Goal: Entertainment & Leisure: Browse casually

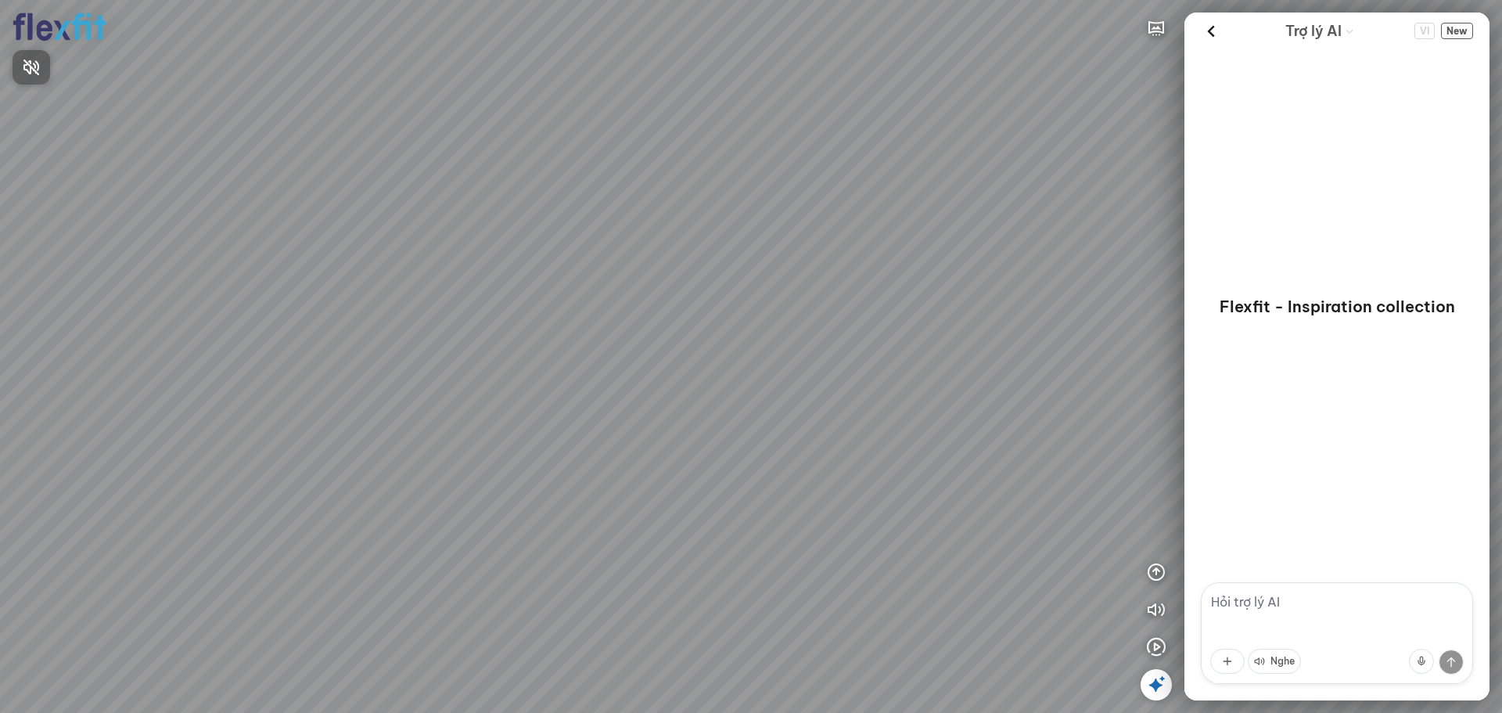
drag, startPoint x: 846, startPoint y: 458, endPoint x: 349, endPoint y: 349, distance: 508.6
click at [506, 354] on div at bounding box center [751, 356] width 1502 height 713
click at [838, 336] on div at bounding box center [751, 356] width 1502 height 713
click at [1158, 614] on icon "button" at bounding box center [1156, 609] width 19 height 19
drag, startPoint x: 1024, startPoint y: 566, endPoint x: 830, endPoint y: 152, distance: 457.0
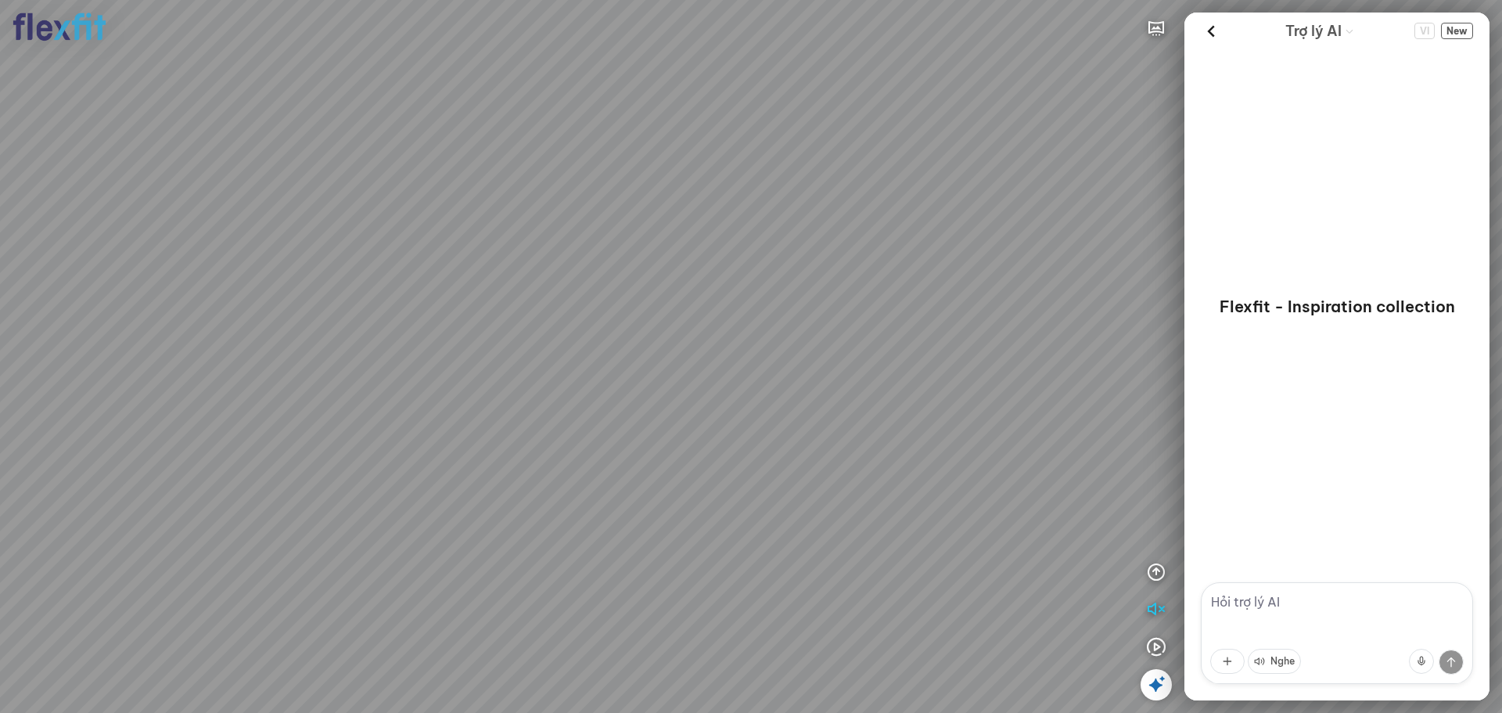
click at [869, 153] on div at bounding box center [751, 356] width 1502 height 713
drag, startPoint x: 436, startPoint y: 373, endPoint x: 971, endPoint y: 363, distance: 534.3
click at [429, 379] on div at bounding box center [751, 356] width 1502 height 713
drag, startPoint x: 971, startPoint y: 363, endPoint x: 828, endPoint y: 472, distance: 179.6
click at [794, 500] on div at bounding box center [751, 356] width 1502 height 713
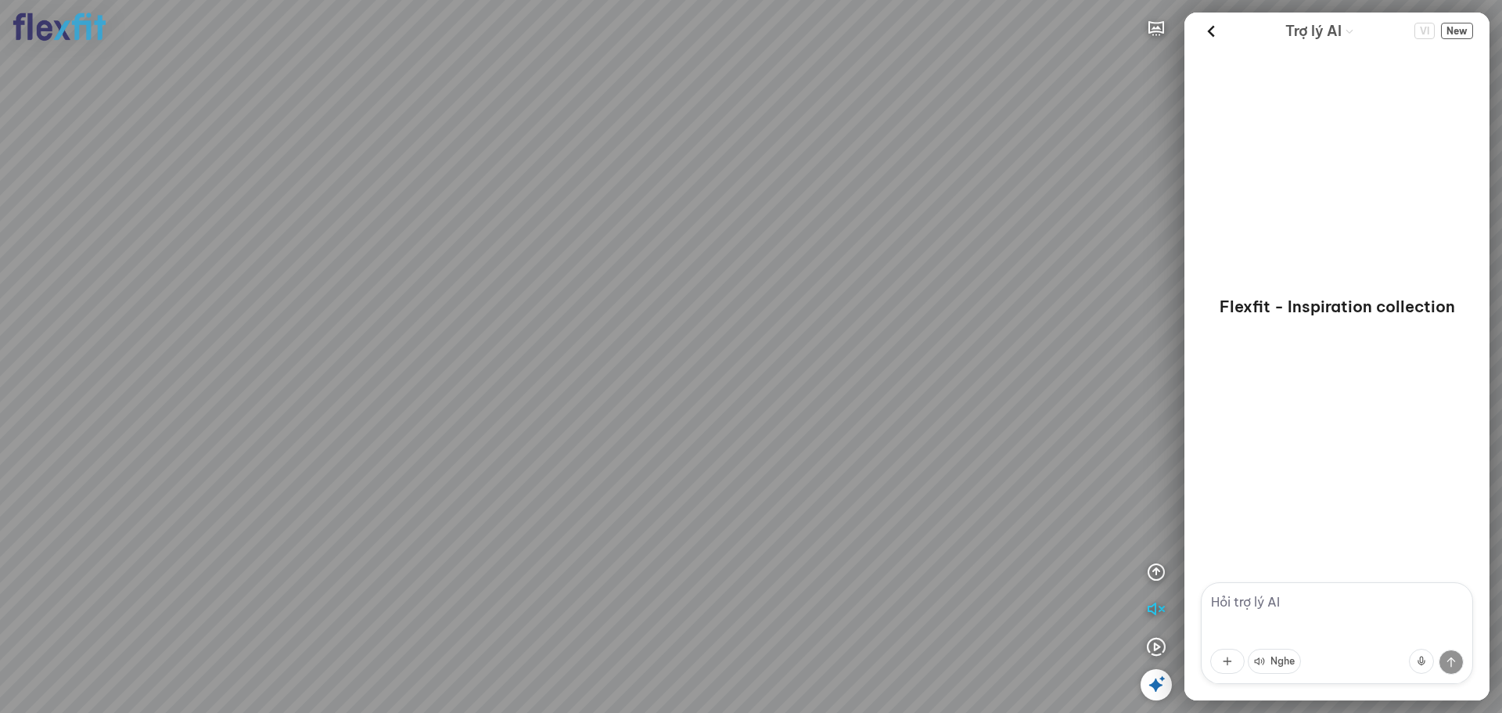
click at [873, 475] on div at bounding box center [751, 356] width 1502 height 713
click at [905, 549] on div at bounding box center [751, 356] width 1502 height 713
drag, startPoint x: 986, startPoint y: 541, endPoint x: 981, endPoint y: 551, distance: 10.9
click at [987, 541] on div at bounding box center [751, 356] width 1502 height 713
click at [440, 461] on div at bounding box center [751, 356] width 1502 height 713
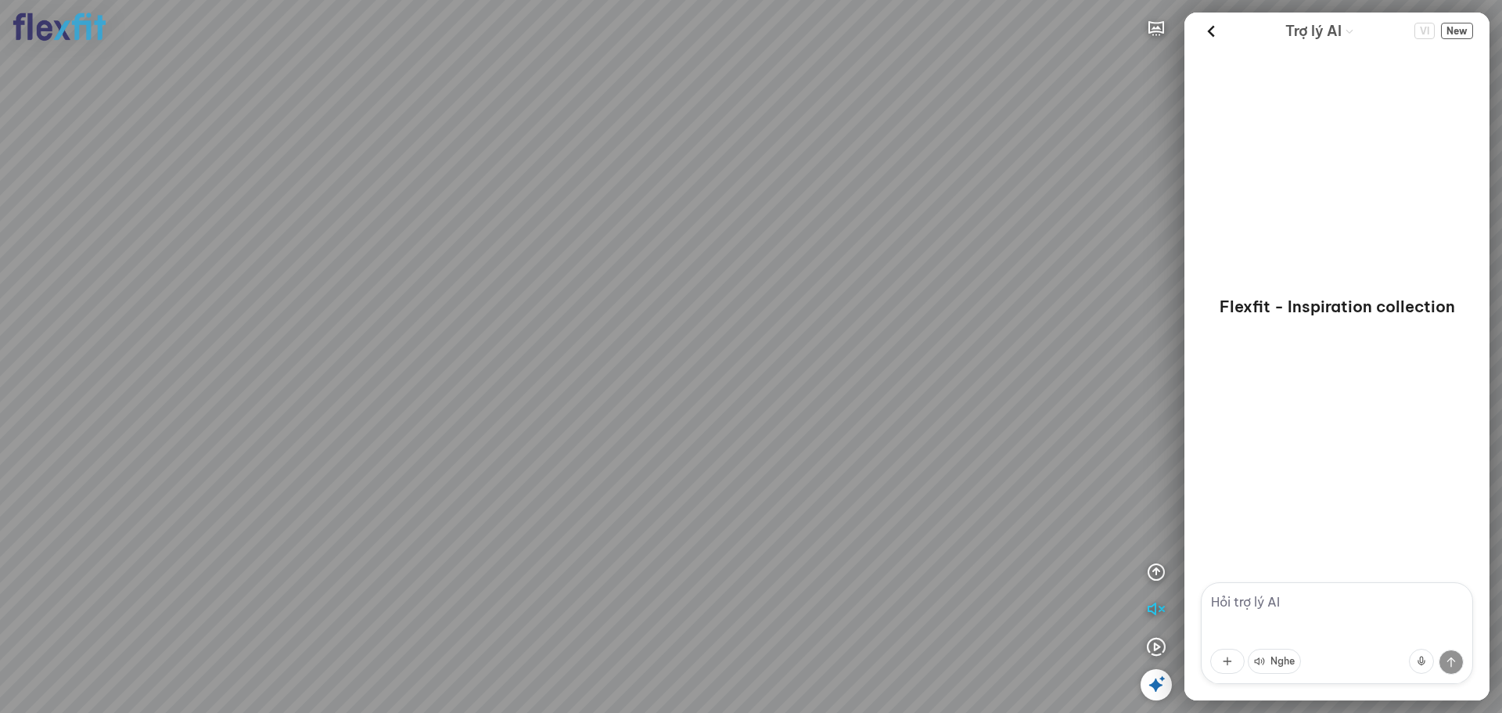
drag, startPoint x: 812, startPoint y: 495, endPoint x: 824, endPoint y: 501, distance: 13.7
click at [812, 498] on div at bounding box center [751, 356] width 1502 height 713
drag, startPoint x: 741, startPoint y: 514, endPoint x: 904, endPoint y: 516, distance: 162.7
click at [723, 521] on div at bounding box center [751, 356] width 1502 height 713
click at [882, 550] on div at bounding box center [751, 356] width 1502 height 713
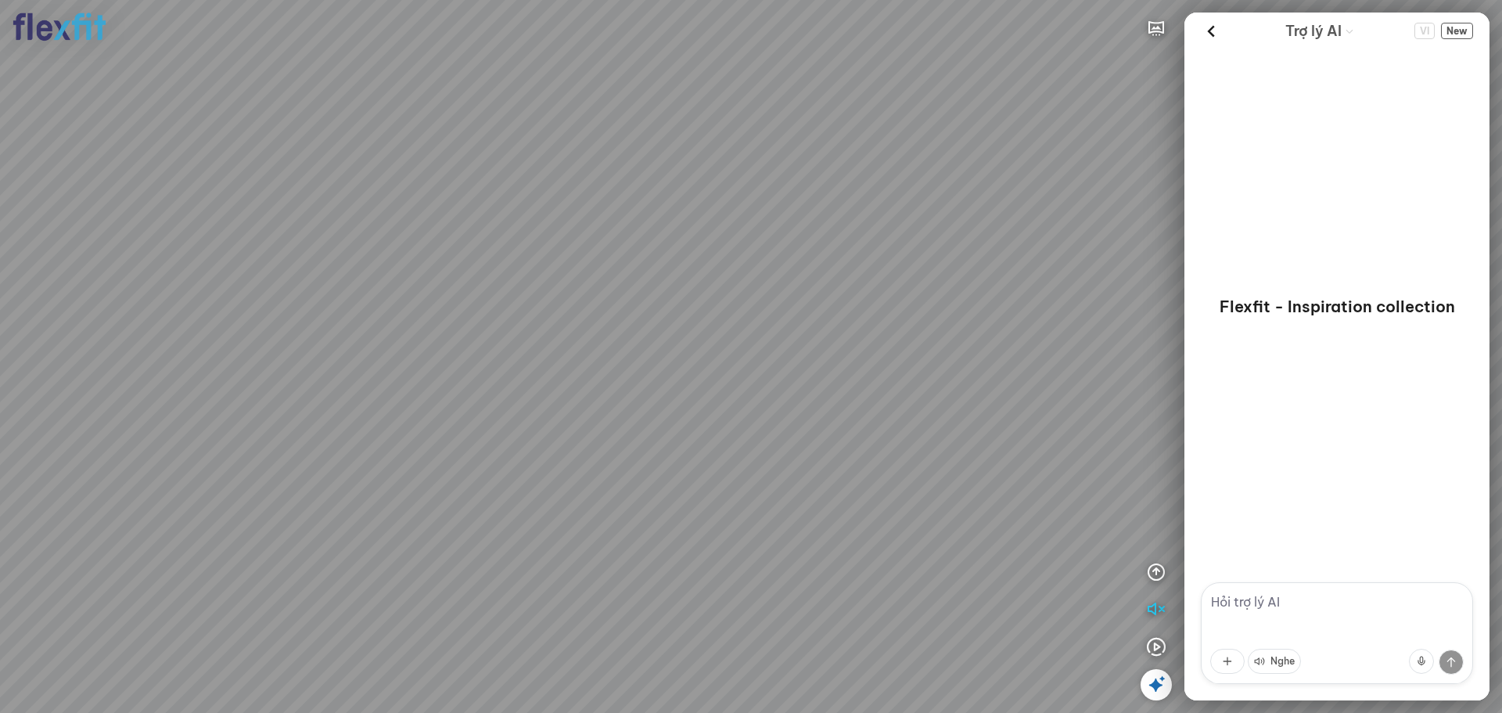
click at [1144, 52] on div at bounding box center [751, 356] width 1502 height 713
drag, startPoint x: 910, startPoint y: 331, endPoint x: 853, endPoint y: 379, distance: 74.4
click at [865, 361] on div at bounding box center [751, 356] width 1502 height 713
drag, startPoint x: 865, startPoint y: 383, endPoint x: 843, endPoint y: 429, distance: 51.1
click at [843, 429] on div at bounding box center [751, 356] width 1502 height 713
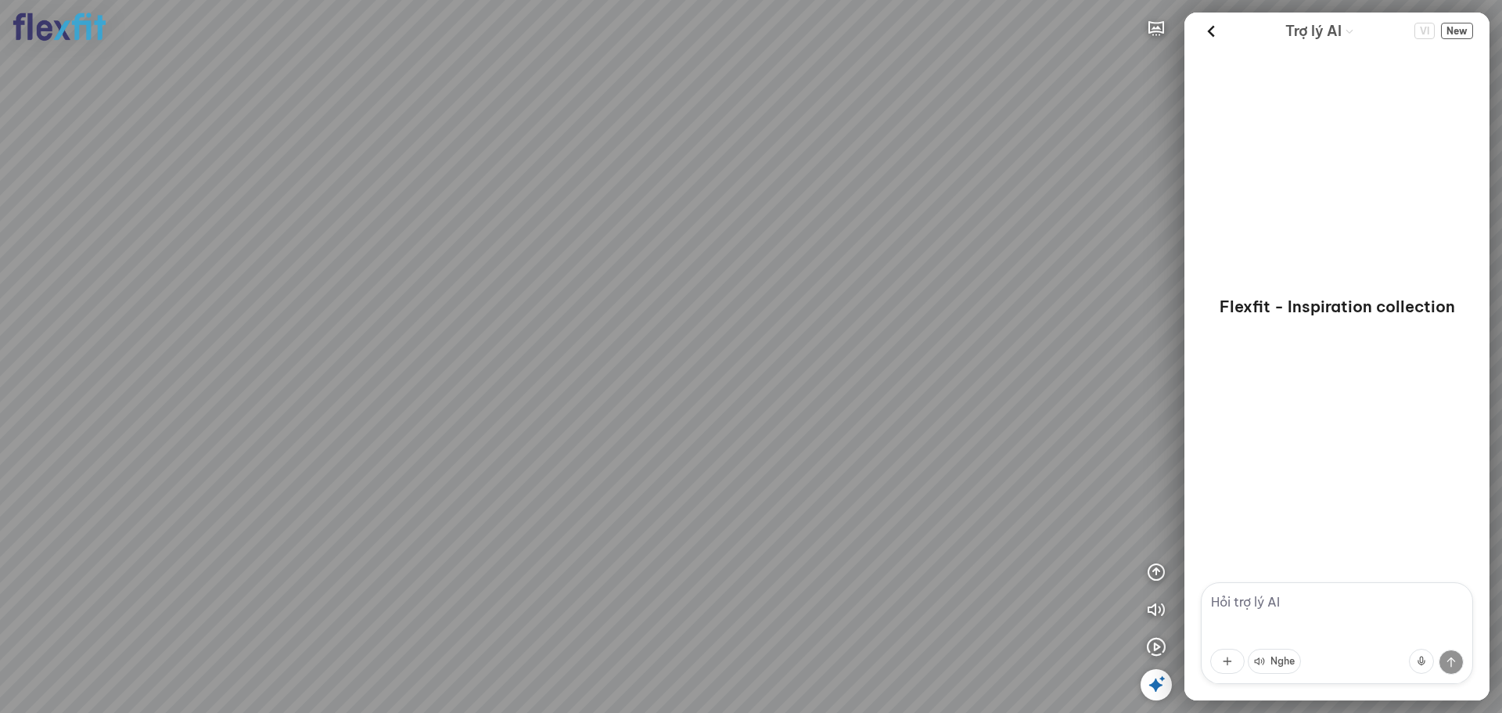
drag, startPoint x: 783, startPoint y: 492, endPoint x: 740, endPoint y: 569, distance: 88.6
click at [616, 541] on div at bounding box center [751, 356] width 1502 height 713
drag, startPoint x: 782, startPoint y: 532, endPoint x: 846, endPoint y: 549, distance: 66.4
click at [497, 493] on div at bounding box center [751, 356] width 1502 height 713
drag, startPoint x: 869, startPoint y: 535, endPoint x: 853, endPoint y: 543, distance: 17.5
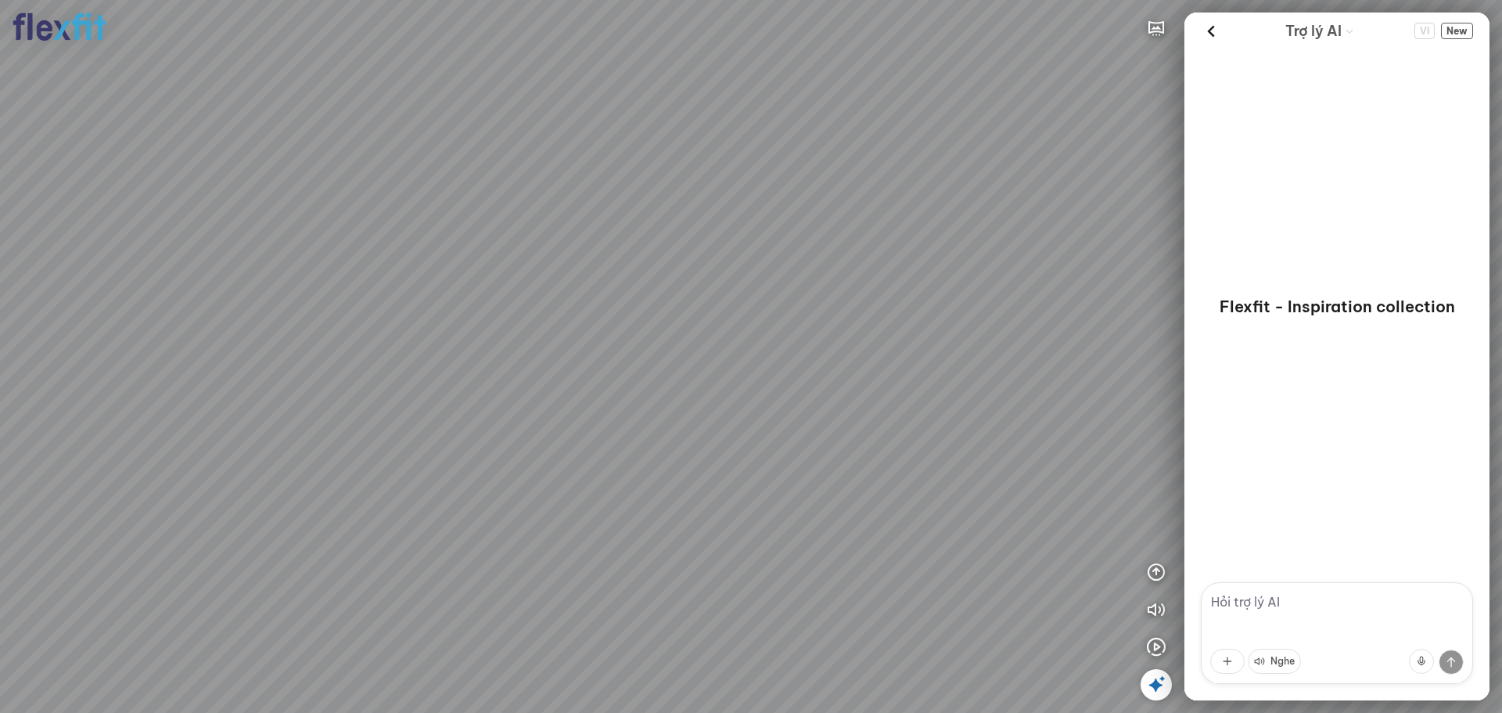
click at [667, 490] on div at bounding box center [751, 356] width 1502 height 713
drag, startPoint x: 846, startPoint y: 562, endPoint x: 859, endPoint y: 605, distance: 45.0
click at [841, 582] on div at bounding box center [751, 356] width 1502 height 713
drag, startPoint x: 795, startPoint y: 613, endPoint x: 835, endPoint y: 677, distance: 75.1
click at [820, 659] on div at bounding box center [751, 356] width 1502 height 713
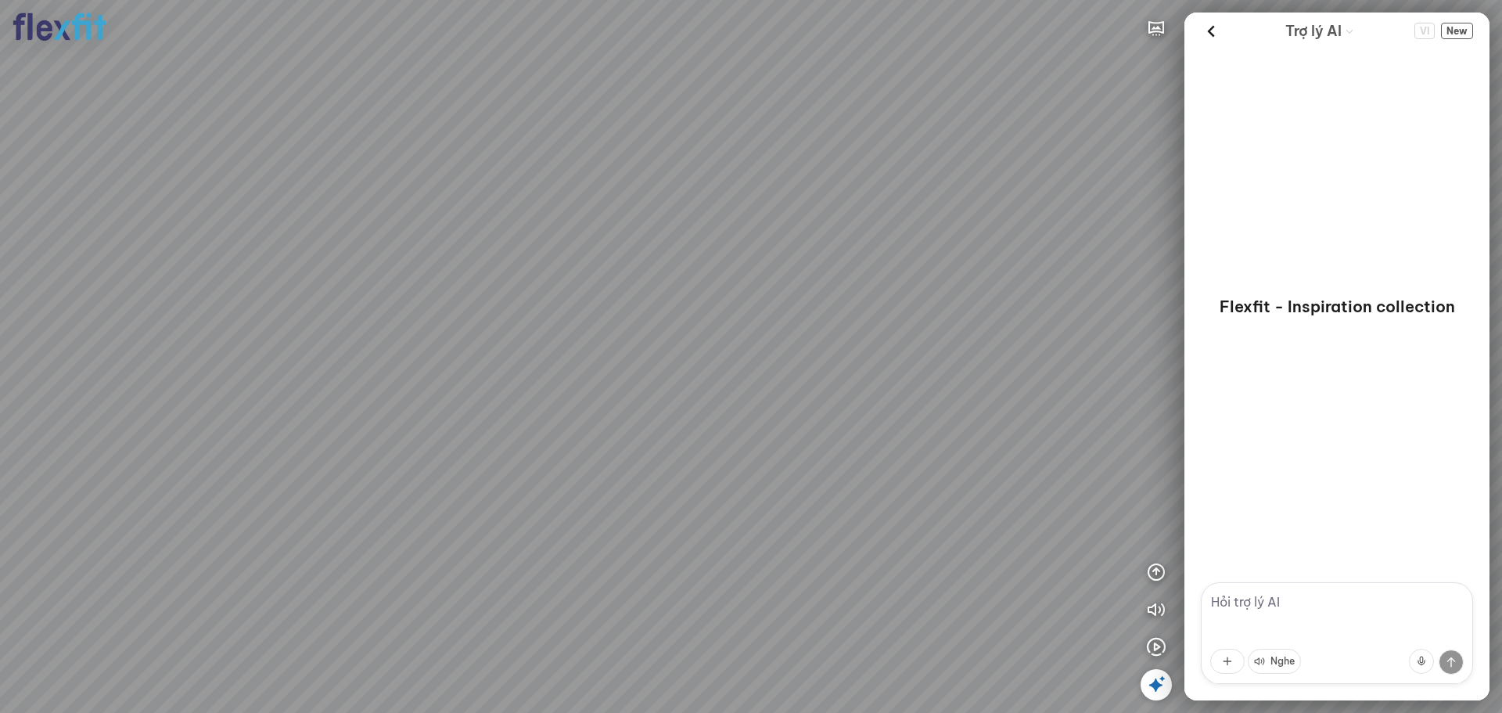
click at [779, 450] on div at bounding box center [751, 356] width 1502 height 713
drag, startPoint x: 643, startPoint y: 453, endPoint x: 648, endPoint y: 410, distance: 43.4
click at [790, 393] on div at bounding box center [751, 356] width 1502 height 713
drag, startPoint x: 773, startPoint y: 360, endPoint x: 648, endPoint y: 422, distance: 139.2
click at [774, 360] on div at bounding box center [751, 356] width 1502 height 713
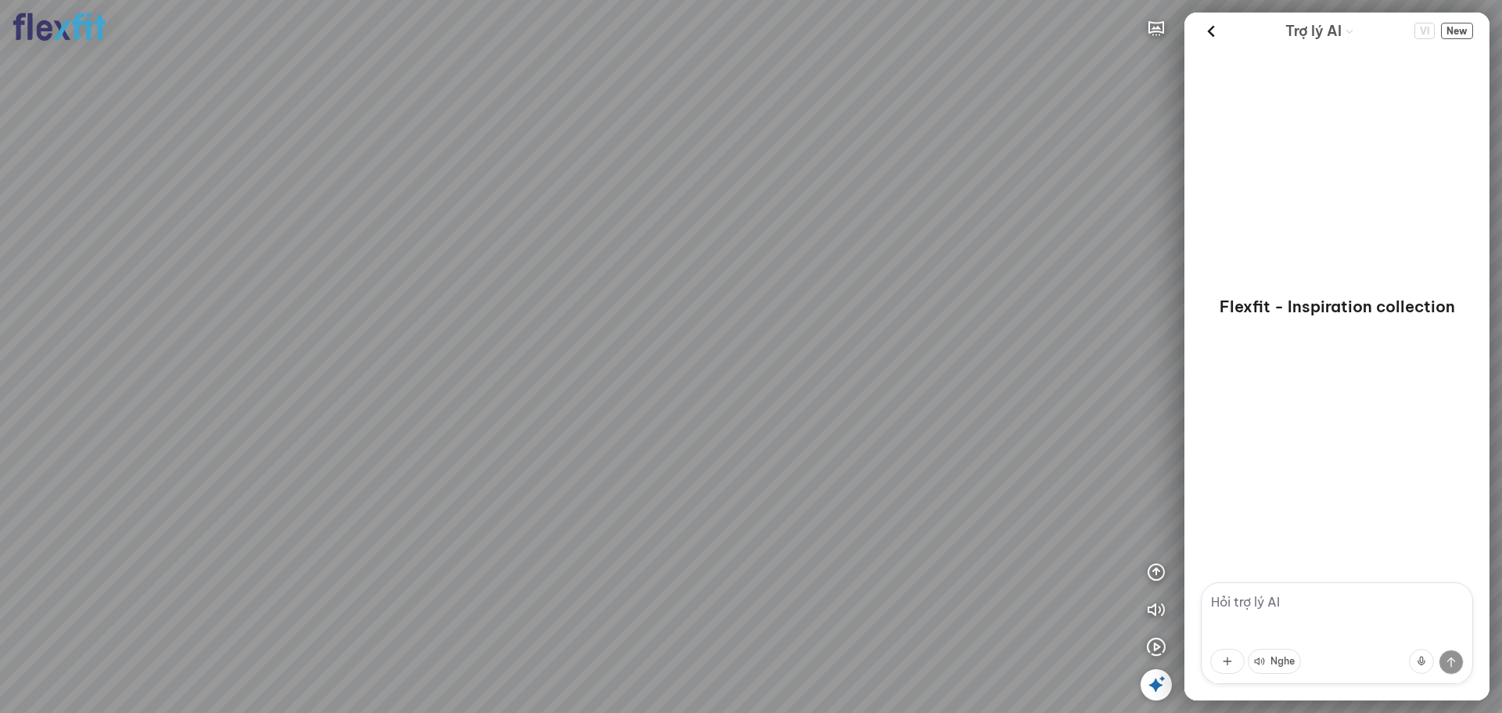
click at [716, 282] on div at bounding box center [751, 356] width 1502 height 713
drag, startPoint x: 643, startPoint y: 302, endPoint x: 627, endPoint y: 391, distance: 90.7
click at [619, 372] on div at bounding box center [751, 356] width 1502 height 713
drag, startPoint x: 559, startPoint y: 382, endPoint x: 597, endPoint y: 407, distance: 44.7
click at [545, 431] on div at bounding box center [751, 356] width 1502 height 713
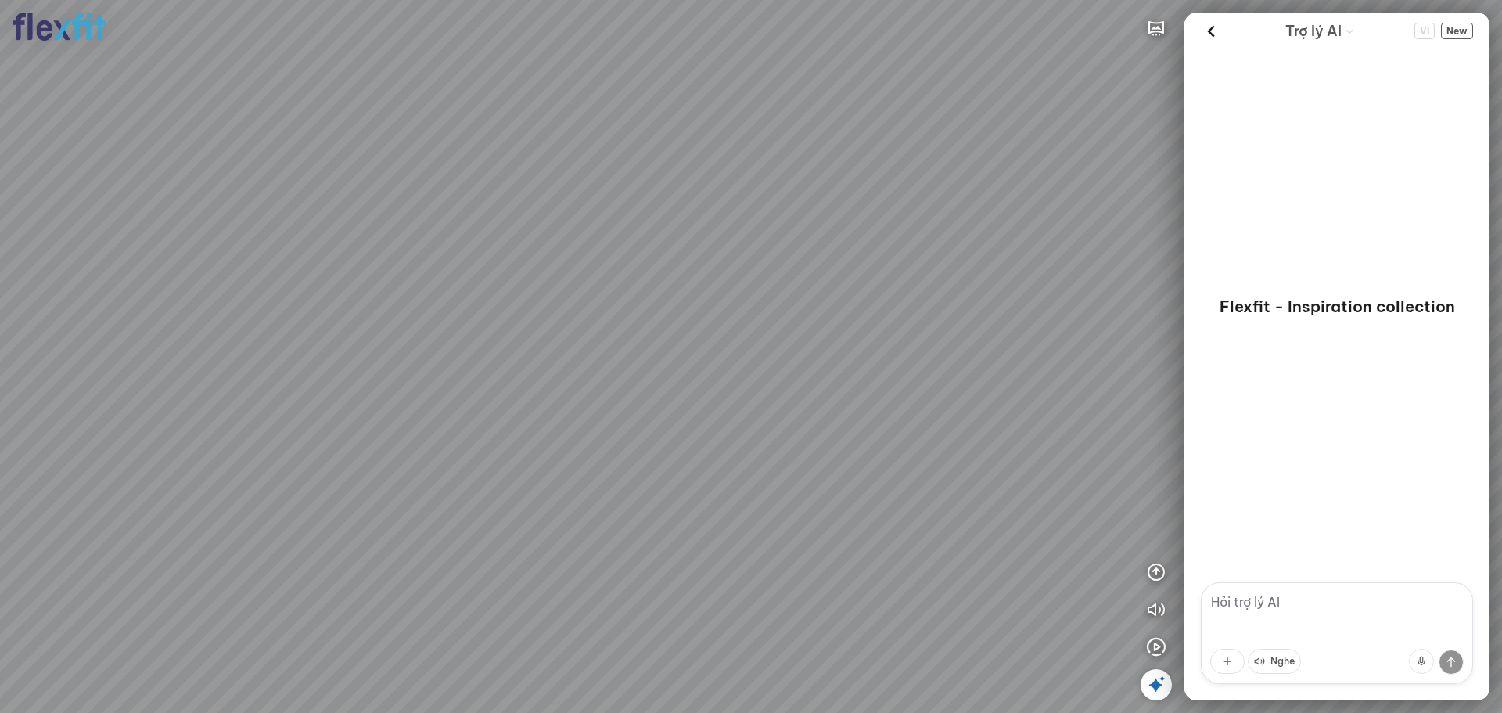
click at [554, 502] on div at bounding box center [751, 356] width 1502 height 713
drag, startPoint x: 676, startPoint y: 475, endPoint x: 766, endPoint y: 475, distance: 89.9
click at [852, 470] on div at bounding box center [751, 356] width 1502 height 713
drag, startPoint x: 803, startPoint y: 470, endPoint x: 917, endPoint y: 472, distance: 113.4
click at [910, 469] on div at bounding box center [751, 356] width 1502 height 713
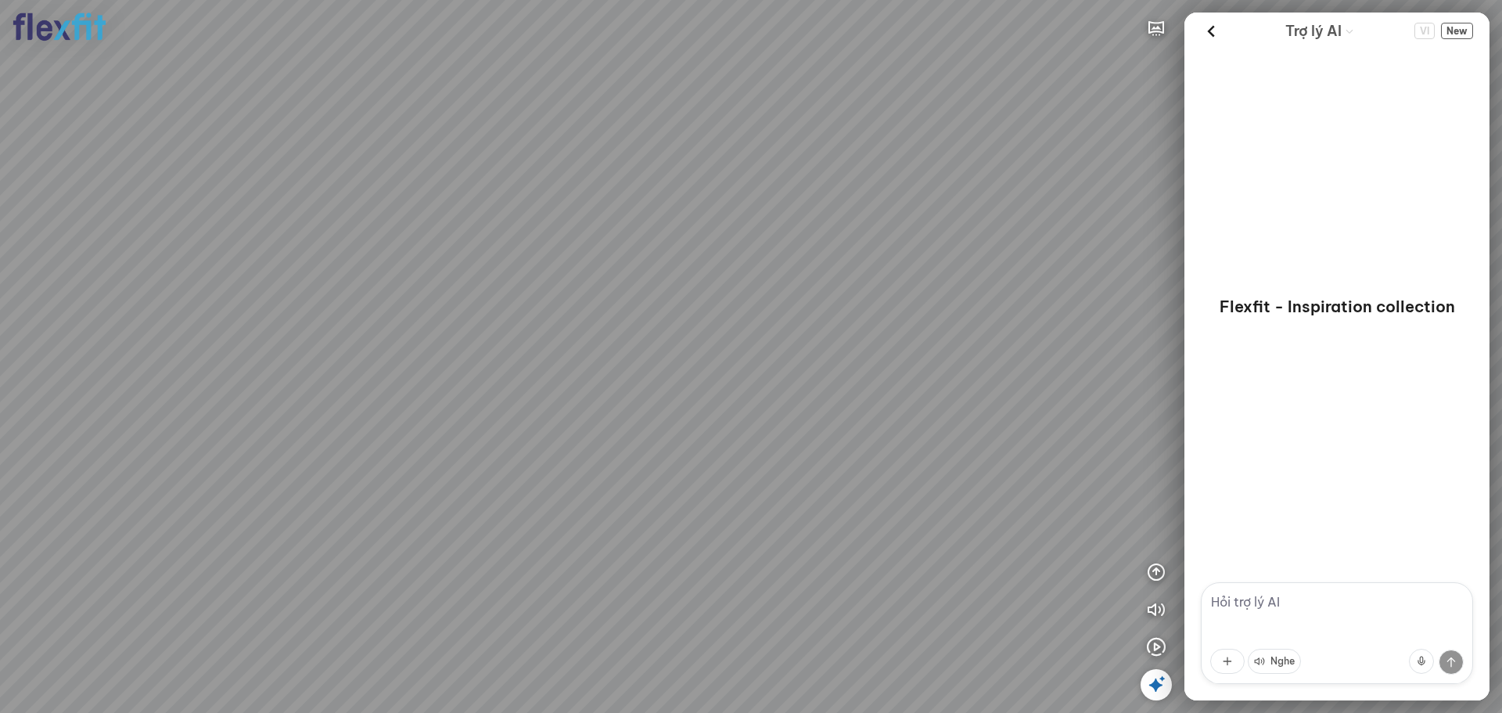
drag, startPoint x: 826, startPoint y: 446, endPoint x: 830, endPoint y: 505, distance: 59.6
click at [857, 535] on div at bounding box center [751, 356] width 1502 height 713
drag, startPoint x: 763, startPoint y: 501, endPoint x: 774, endPoint y: 482, distance: 21.3
click at [920, 503] on div at bounding box center [751, 356] width 1502 height 713
drag, startPoint x: 907, startPoint y: 393, endPoint x: 874, endPoint y: 380, distance: 35.2
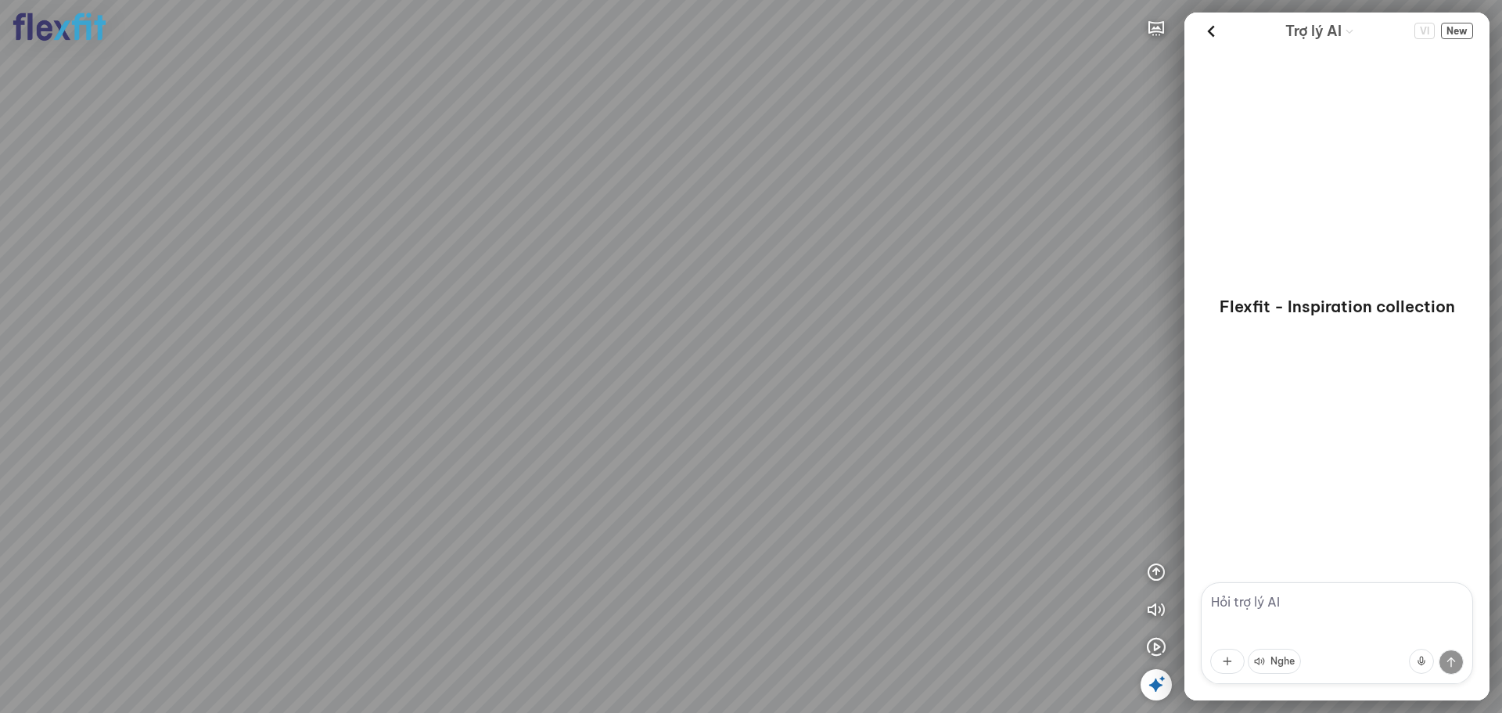
click at [917, 376] on div at bounding box center [751, 356] width 1502 height 713
drag, startPoint x: 897, startPoint y: 360, endPoint x: 1063, endPoint y: 70, distance: 334.2
click at [1025, 122] on div at bounding box center [751, 356] width 1502 height 713
drag, startPoint x: 742, startPoint y: 398, endPoint x: 776, endPoint y: 504, distance: 111.6
click at [715, 453] on div at bounding box center [751, 356] width 1502 height 713
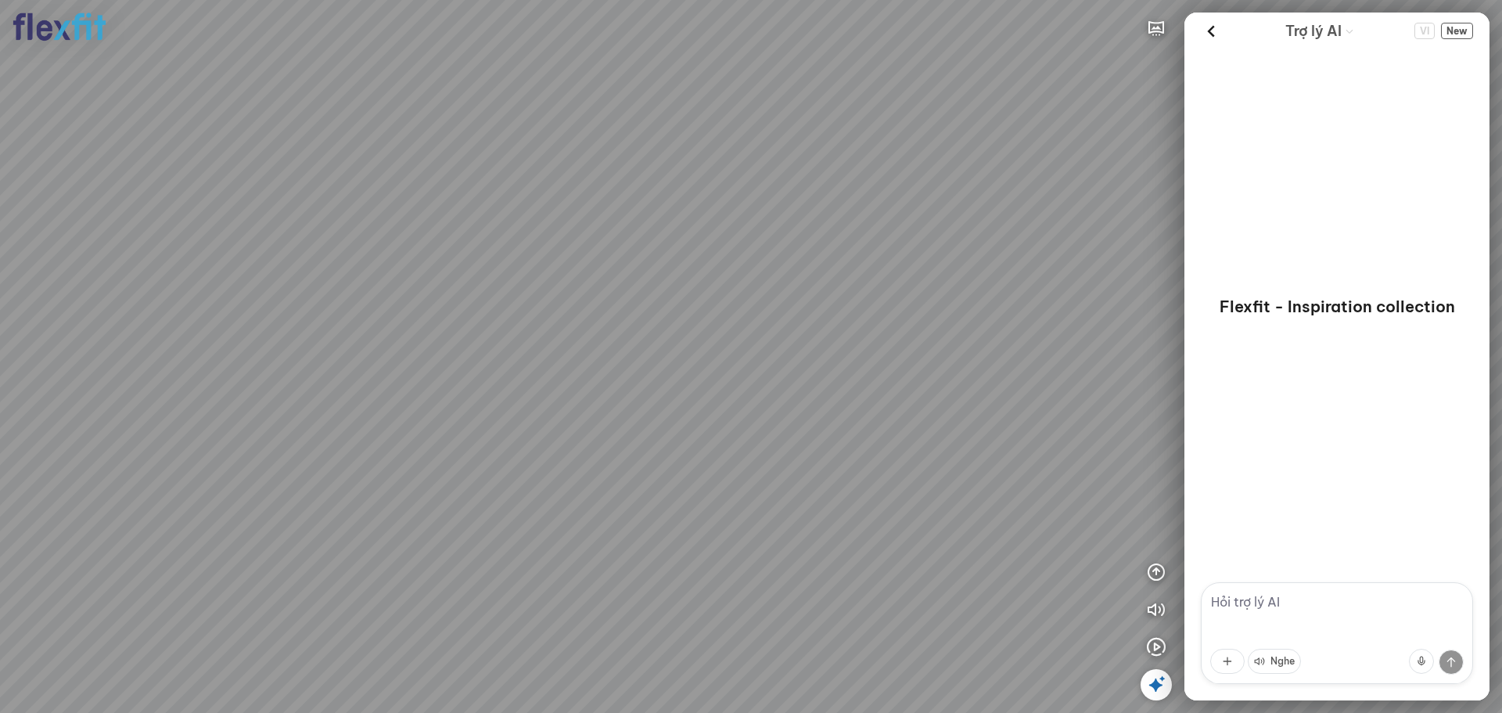
drag, startPoint x: 838, startPoint y: 475, endPoint x: 810, endPoint y: 608, distance: 135.8
click at [781, 588] on div at bounding box center [751, 356] width 1502 height 713
drag, startPoint x: 993, startPoint y: 352, endPoint x: 859, endPoint y: 493, distance: 194.7
click at [838, 467] on div at bounding box center [751, 356] width 1502 height 713
drag, startPoint x: 932, startPoint y: 557, endPoint x: 624, endPoint y: 304, distance: 397.9
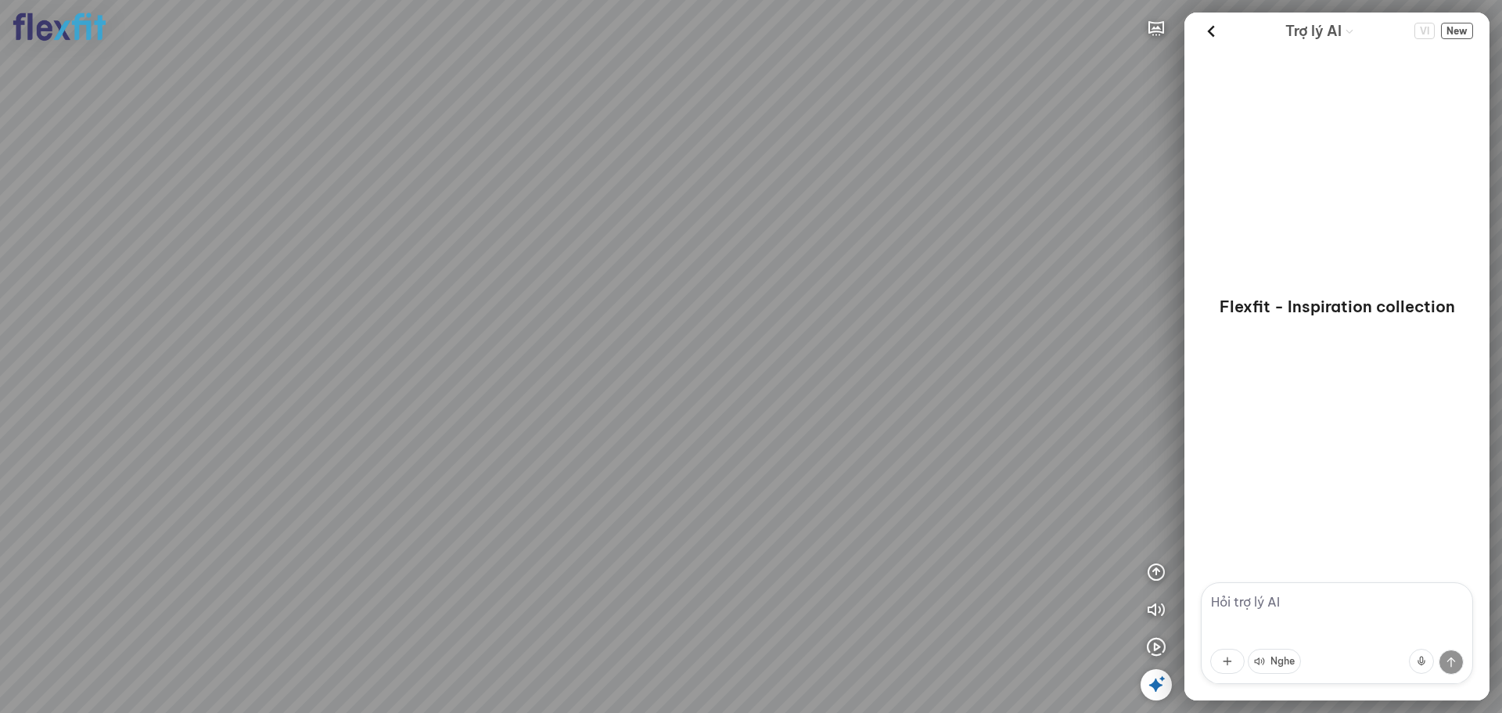
click at [607, 318] on div at bounding box center [751, 356] width 1502 height 713
